Goal: Task Accomplishment & Management: Manage account settings

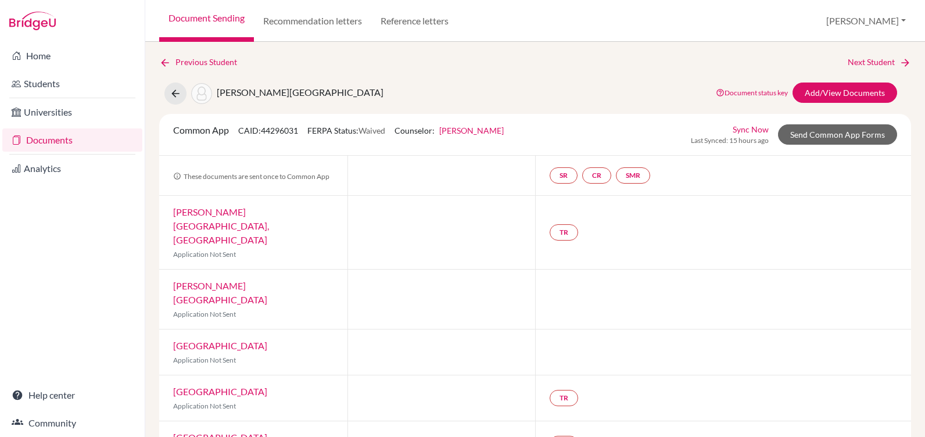
click at [35, 26] on img at bounding box center [32, 21] width 46 height 19
click at [35, 55] on link "Home" at bounding box center [72, 55] width 140 height 23
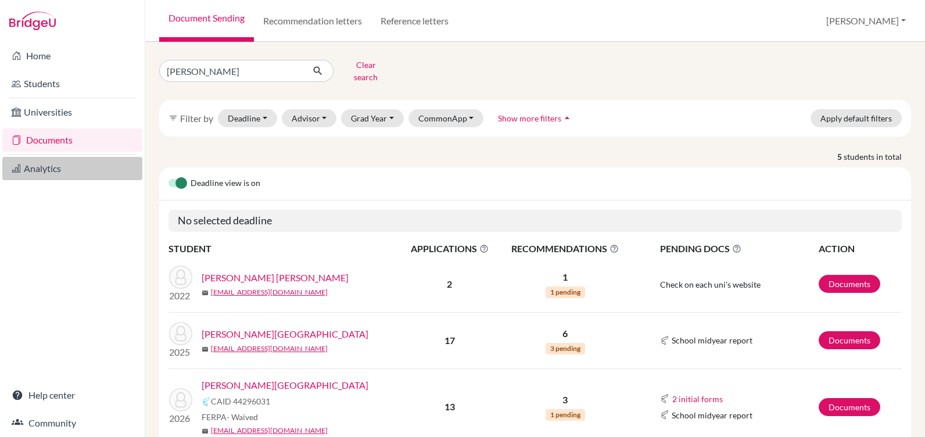
click at [40, 173] on link "Analytics" at bounding box center [72, 168] width 140 height 23
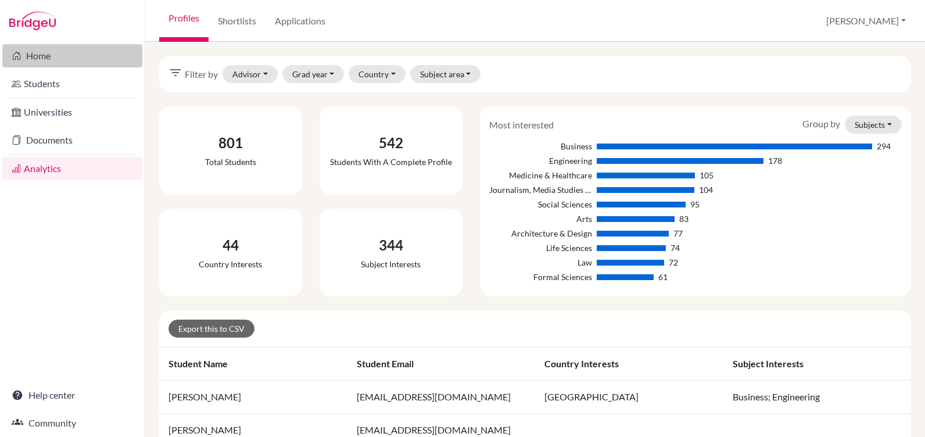
click at [38, 56] on link "Home" at bounding box center [72, 55] width 140 height 23
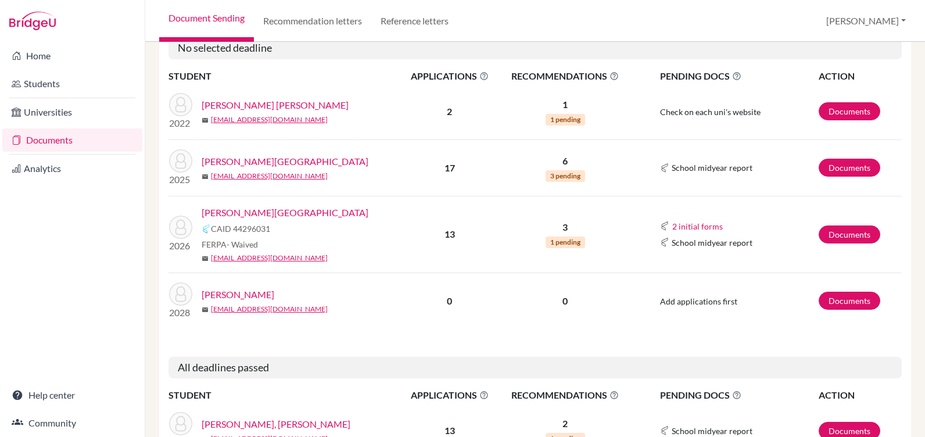
scroll to position [232, 0]
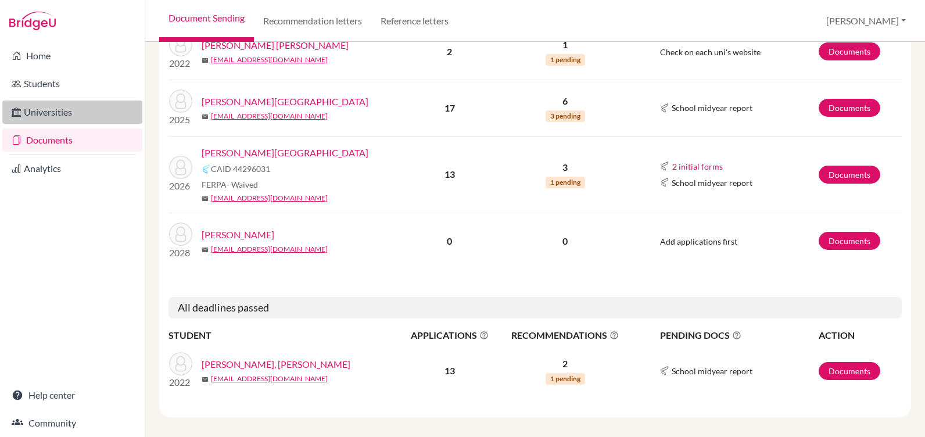
click at [47, 111] on link "Universities" at bounding box center [72, 111] width 140 height 23
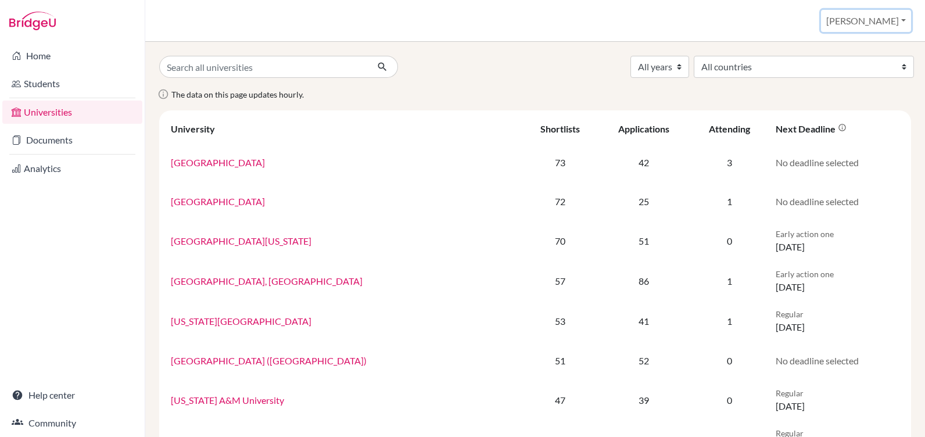
click at [881, 20] on button "[PERSON_NAME]" at bounding box center [866, 21] width 90 height 22
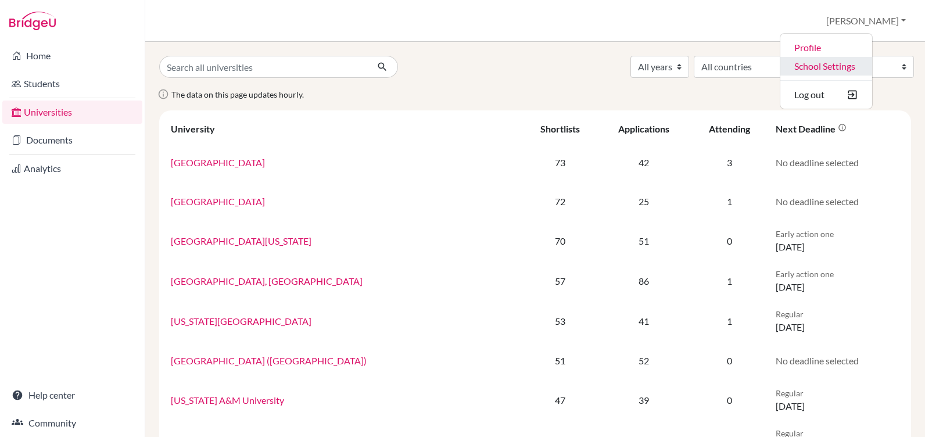
click at [849, 69] on link "School Settings" at bounding box center [826, 66] width 92 height 19
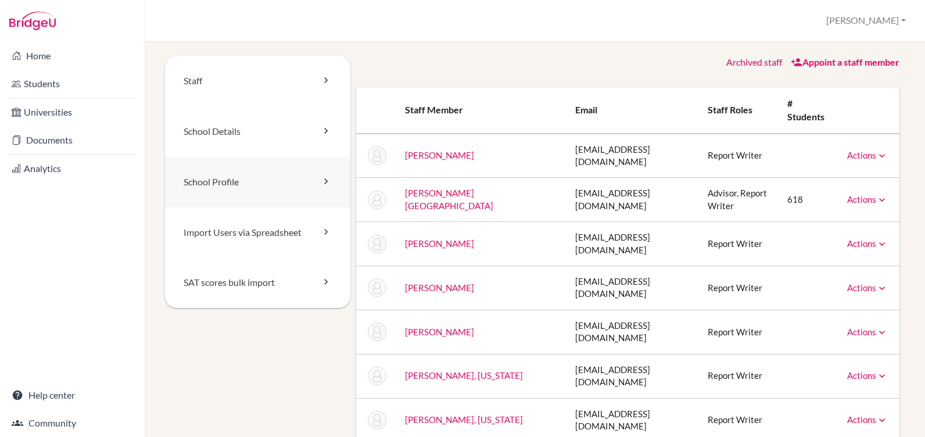
click at [227, 183] on link "School Profile" at bounding box center [257, 182] width 185 height 51
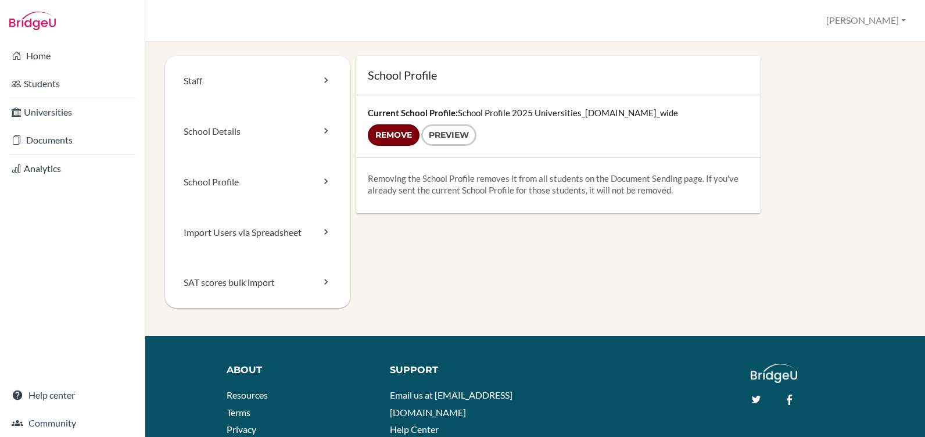
click at [394, 132] on input "Remove" at bounding box center [394, 134] width 52 height 21
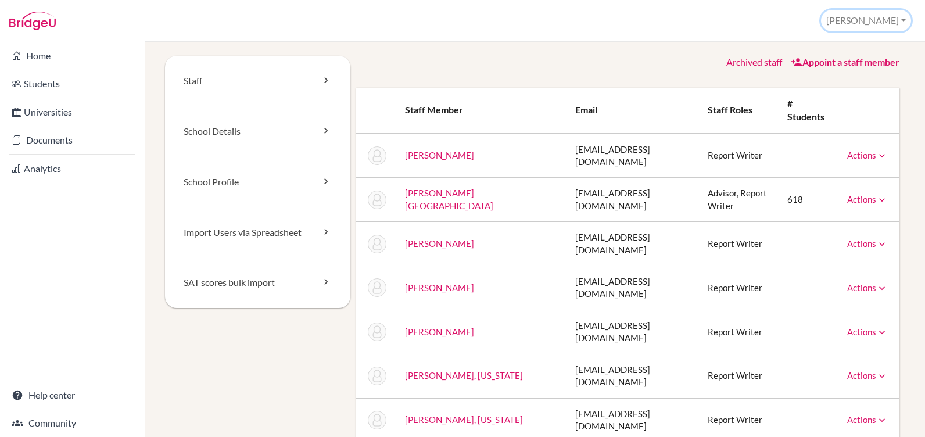
click at [876, 19] on button "[PERSON_NAME]" at bounding box center [866, 20] width 90 height 21
click at [839, 48] on link "Profile" at bounding box center [865, 47] width 92 height 19
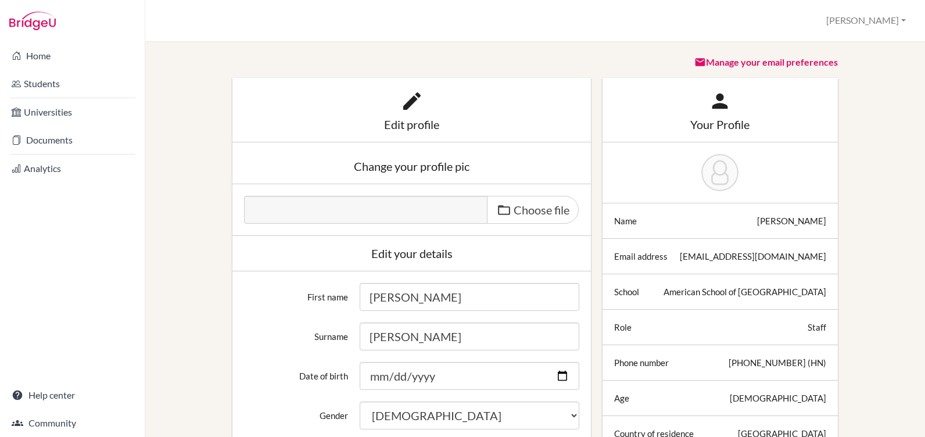
click at [709, 175] on img at bounding box center [719, 172] width 37 height 37
click at [714, 106] on icon at bounding box center [719, 100] width 23 height 23
click at [428, 166] on div "Change your profile pic" at bounding box center [411, 166] width 335 height 12
click at [525, 210] on span "Choose file" at bounding box center [542, 210] width 56 height 14
click at [422, 209] on input "Choose file" at bounding box center [333, 202] width 178 height 13
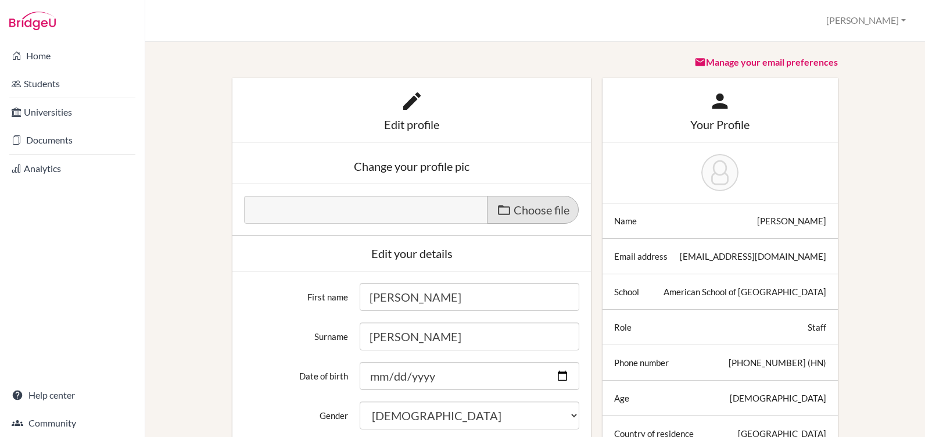
type input "C:\fakepath\Capture.JPG"
type input "Capture.JPG"
click at [896, 18] on button "[PERSON_NAME]" at bounding box center [866, 20] width 90 height 21
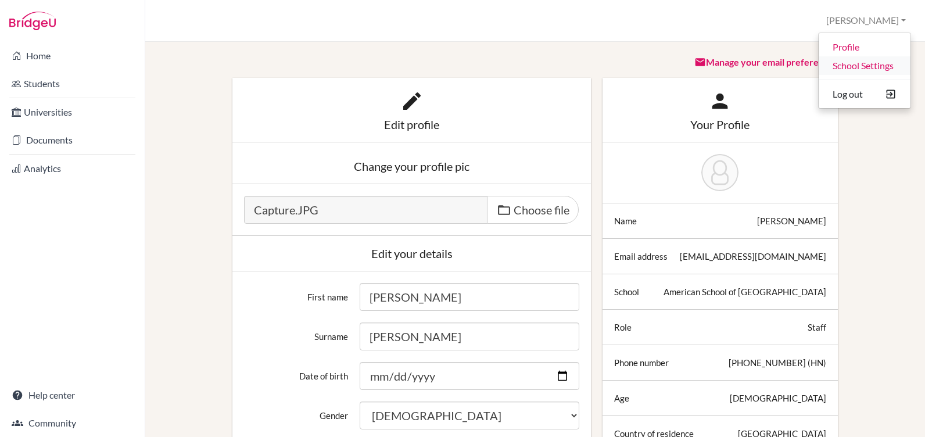
click at [853, 63] on link "School Settings" at bounding box center [865, 65] width 92 height 19
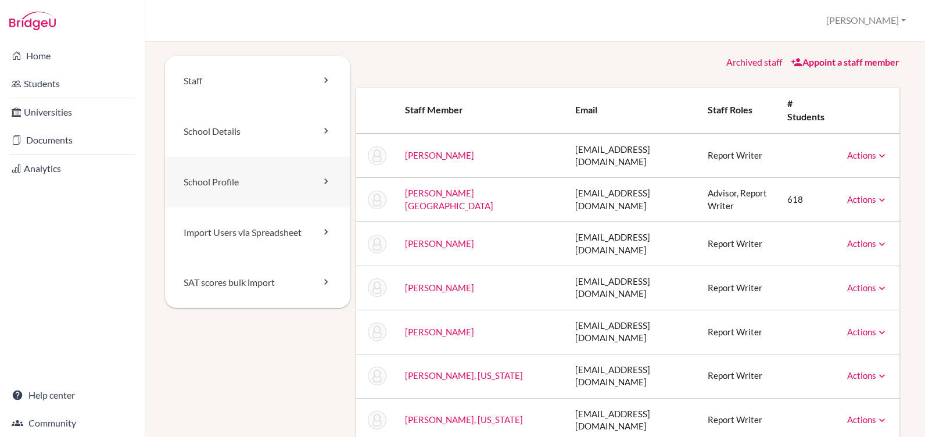
click at [216, 180] on link "School Profile" at bounding box center [257, 182] width 185 height 51
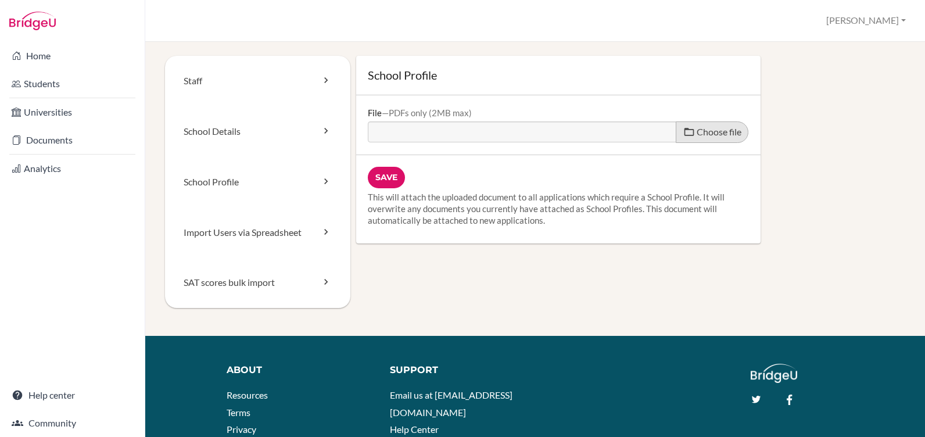
click at [714, 130] on span "Choose file" at bounding box center [719, 131] width 45 height 11
click at [545, 130] on input "Choose file" at bounding box center [457, 127] width 178 height 13
type input "C:\fakepath\School Profile [DATE]-[DATE]_compressed.pdf"
type input "School Profile [DATE]-[DATE]_compressed.pdf"
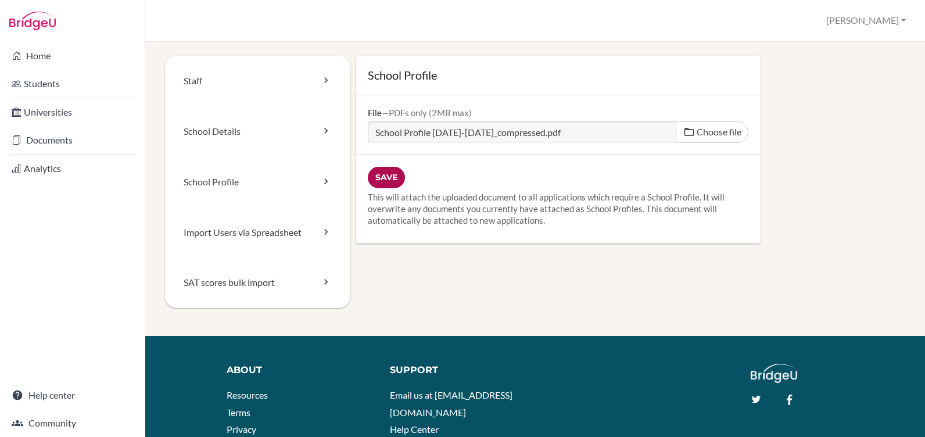
click at [380, 176] on input "Save" at bounding box center [386, 177] width 37 height 21
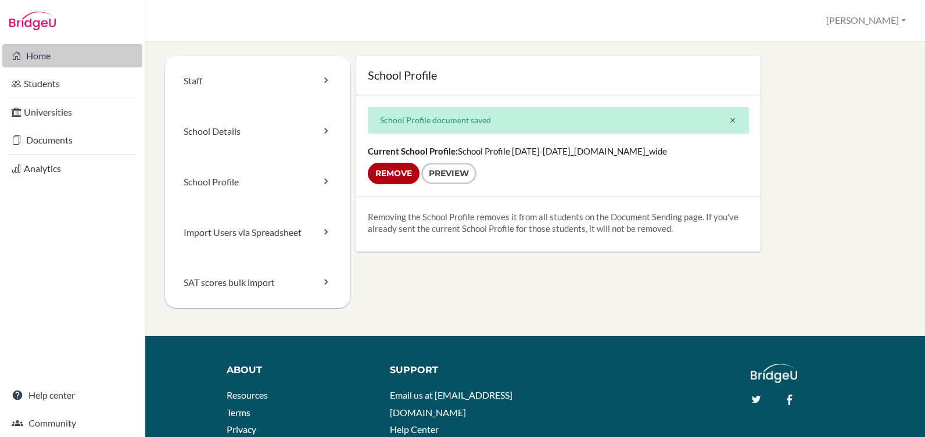
click at [34, 57] on link "Home" at bounding box center [72, 55] width 140 height 23
